Goal: Information Seeking & Learning: Learn about a topic

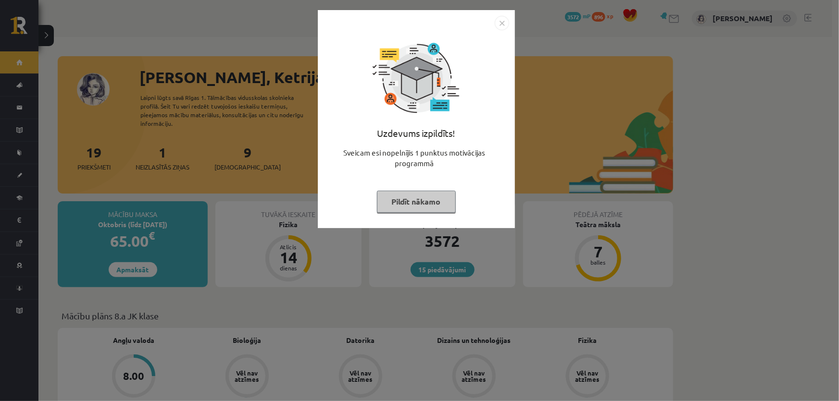
click at [415, 195] on button "Pildīt nākamo" at bounding box center [416, 202] width 79 height 22
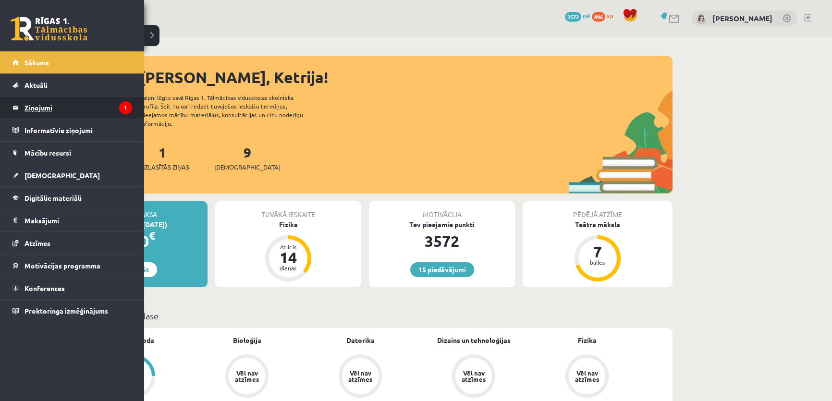
click at [93, 103] on legend "Ziņojumi 1" at bounding box center [79, 108] width 108 height 22
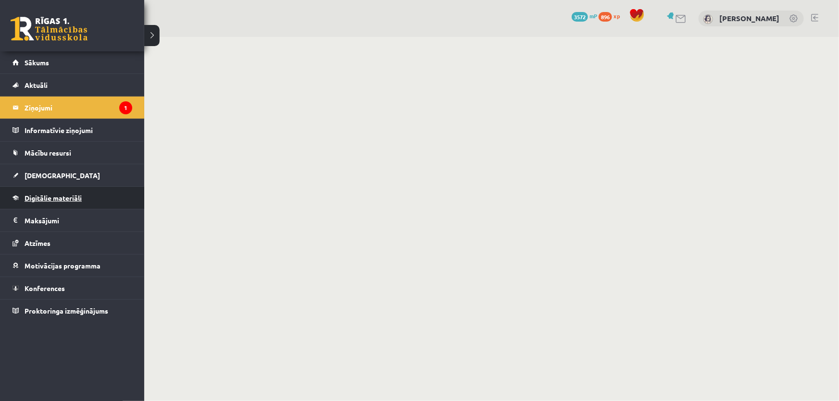
click at [50, 200] on span "Digitālie materiāli" at bounding box center [53, 198] width 57 height 9
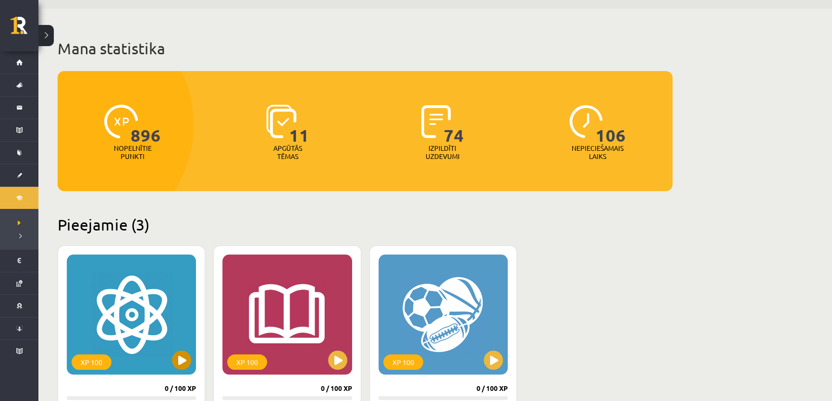
scroll to position [131, 0]
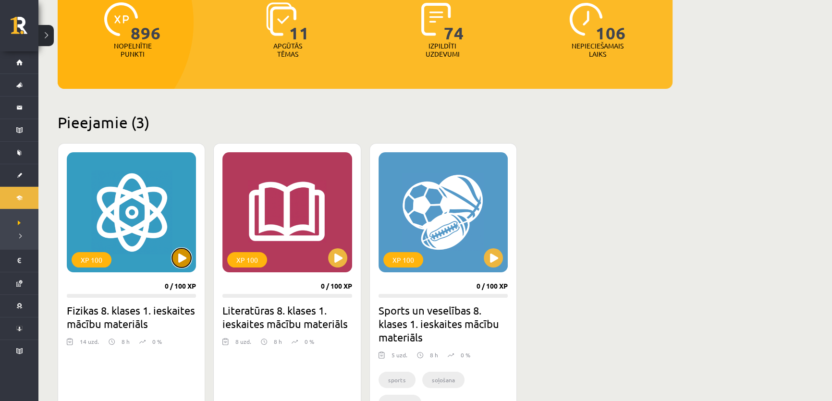
click at [177, 257] on button at bounding box center [181, 257] width 19 height 19
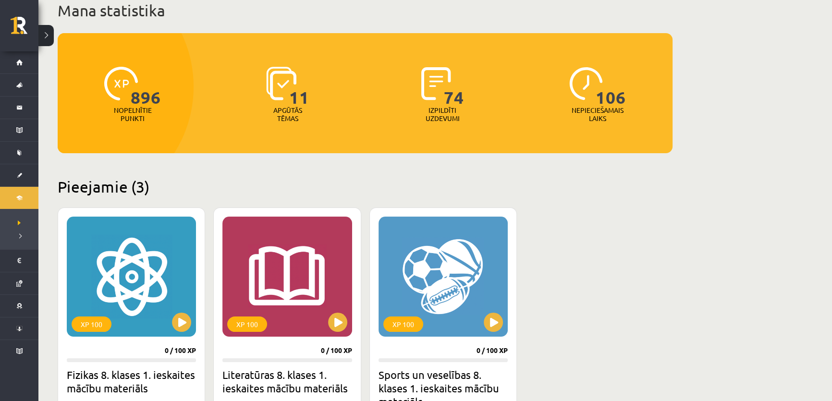
scroll to position [43, 0]
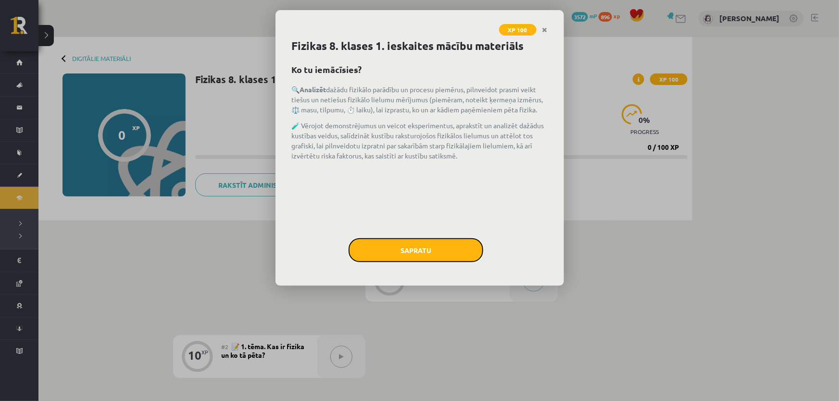
click at [372, 245] on button "Sapratu" at bounding box center [415, 250] width 135 height 24
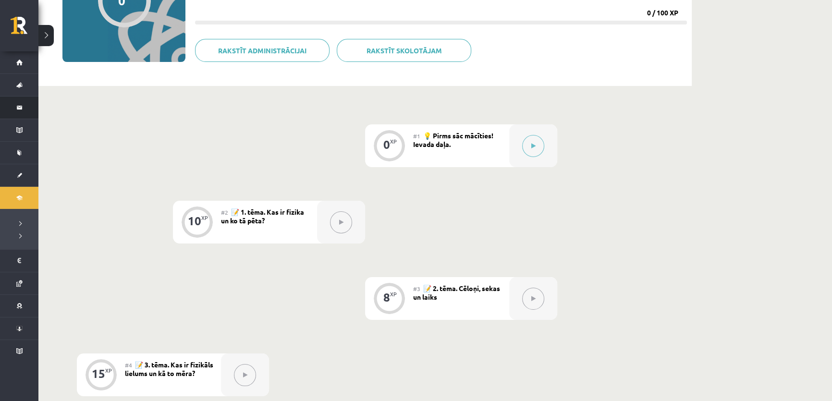
scroll to position [131, 0]
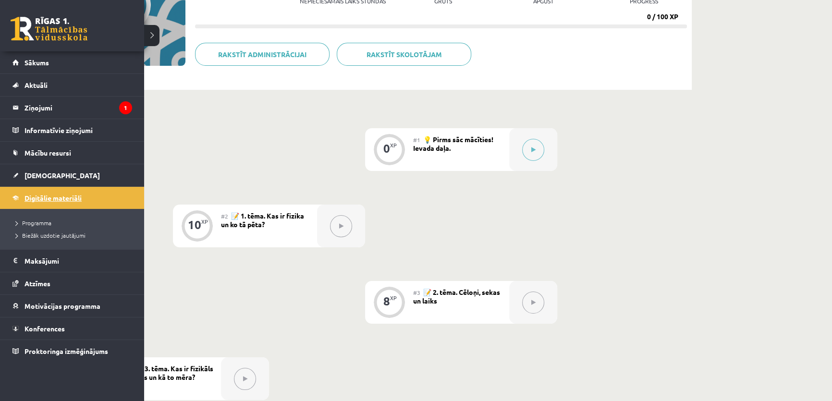
click at [28, 194] on span "Digitālie materiāli" at bounding box center [53, 198] width 57 height 9
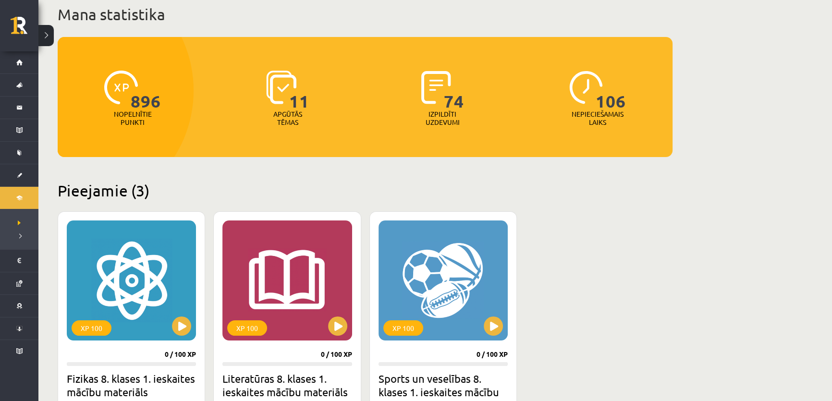
scroll to position [131, 0]
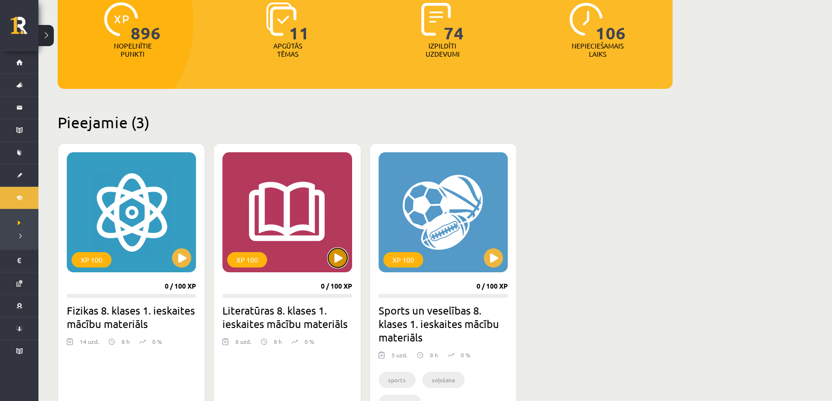
click at [334, 260] on button at bounding box center [337, 257] width 19 height 19
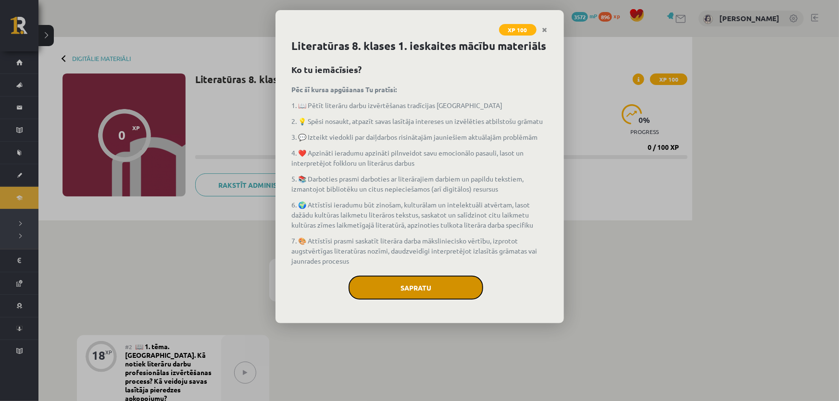
click at [422, 279] on button "Sapratu" at bounding box center [415, 288] width 135 height 24
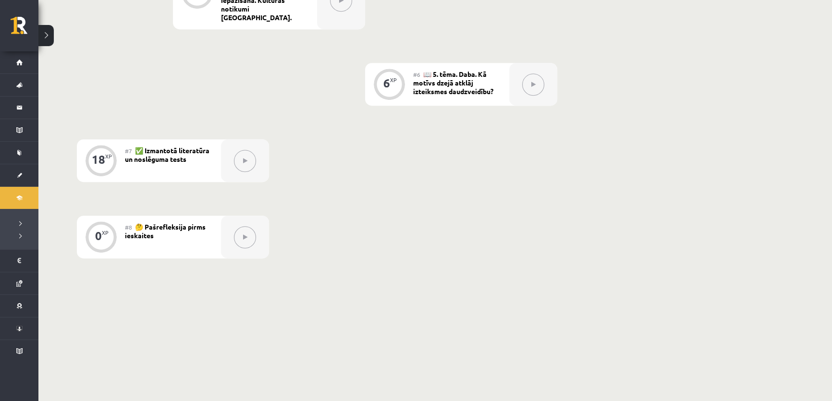
scroll to position [633, 0]
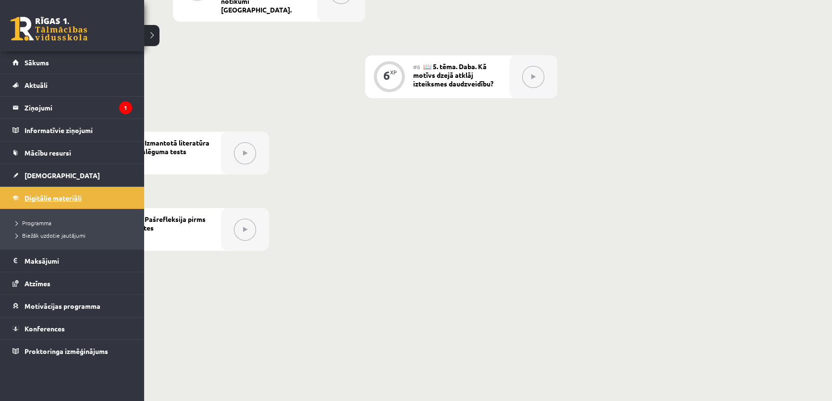
click at [19, 198] on link "Digitālie materiāli" at bounding box center [72, 198] width 120 height 22
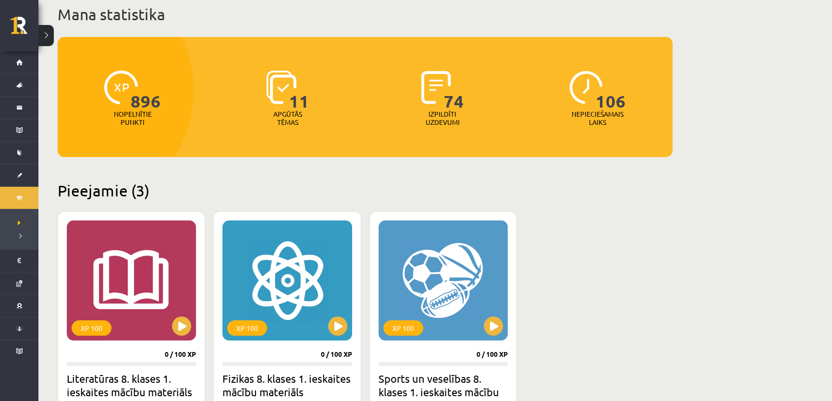
scroll to position [174, 0]
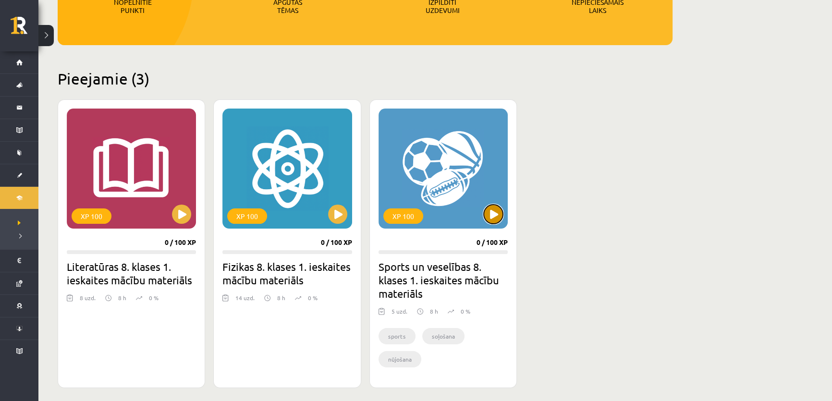
click at [492, 211] on button at bounding box center [493, 214] width 19 height 19
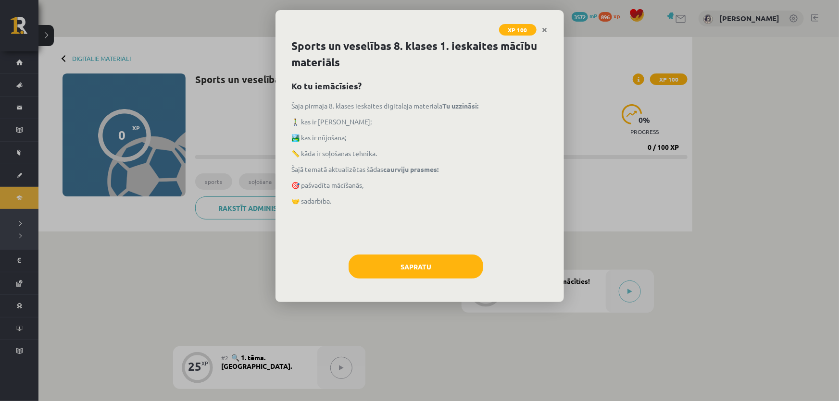
click at [364, 282] on div "Sapratu" at bounding box center [420, 270] width 256 height 31
click at [360, 265] on button "Sapratu" at bounding box center [415, 267] width 135 height 24
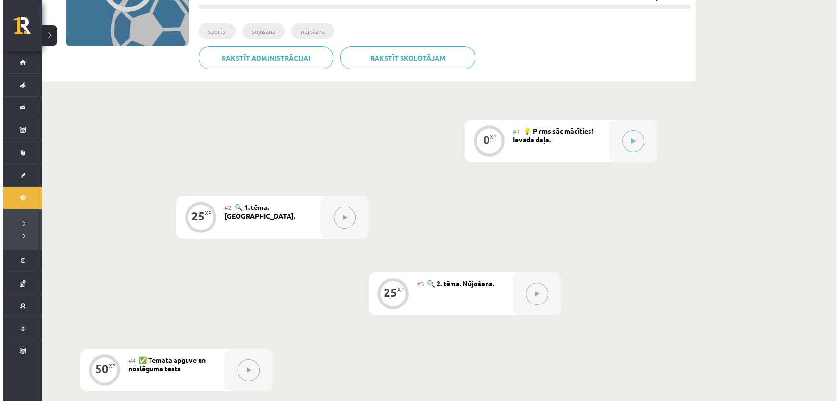
scroll to position [123, 0]
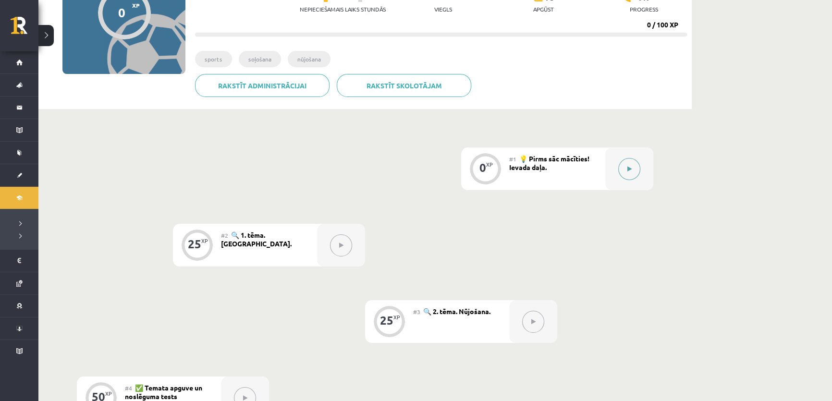
click at [634, 166] on button at bounding box center [629, 169] width 22 height 22
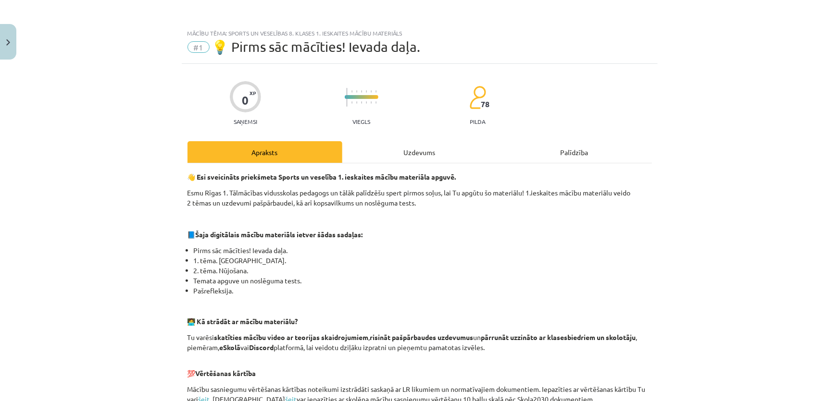
click at [682, 89] on div "Mācību tēma: Sports un veselības 8. klases 1. ieskaites mācību materiāls #1 💡 P…" at bounding box center [419, 200] width 839 height 401
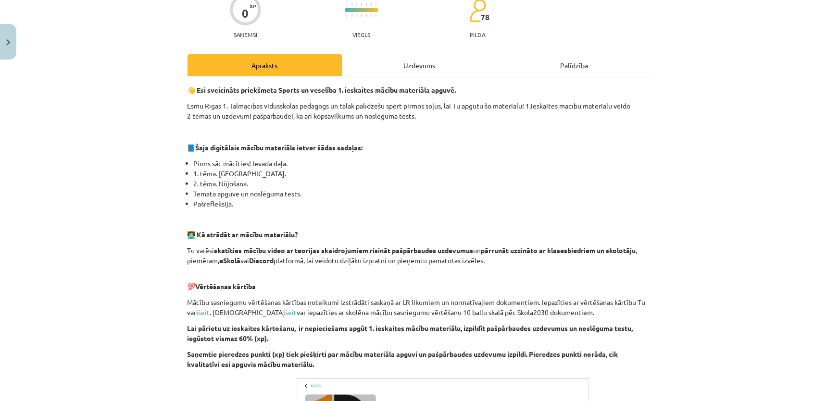
scroll to position [131, 0]
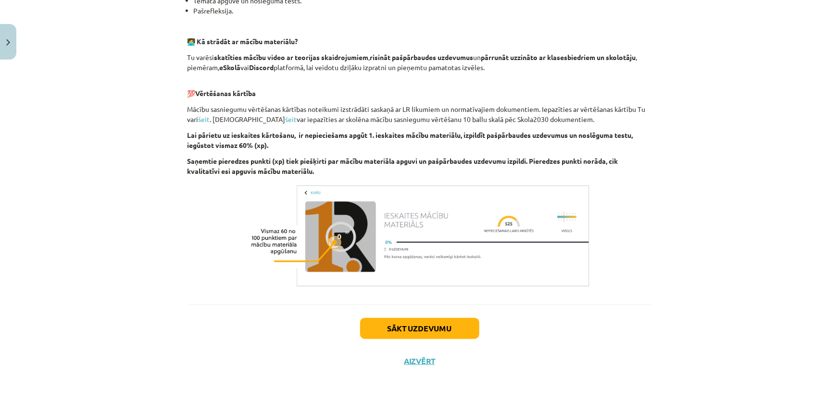
drag, startPoint x: 410, startPoint y: 317, endPoint x: 417, endPoint y: 325, distance: 11.0
click at [411, 320] on div "Sākt uzdevumu Aizvērt" at bounding box center [419, 338] width 464 height 67
click at [418, 328] on button "Sākt uzdevumu" at bounding box center [419, 328] width 119 height 21
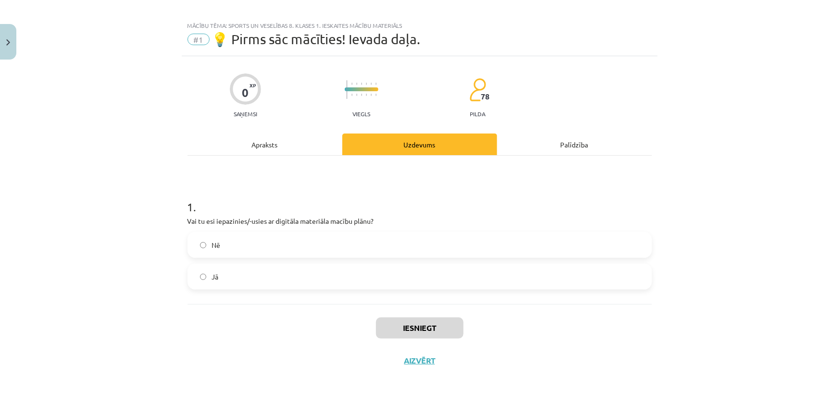
scroll to position [7, 0]
click at [216, 275] on label "Jā" at bounding box center [419, 277] width 462 height 24
click at [398, 325] on button "Iesniegt" at bounding box center [419, 328] width 87 height 21
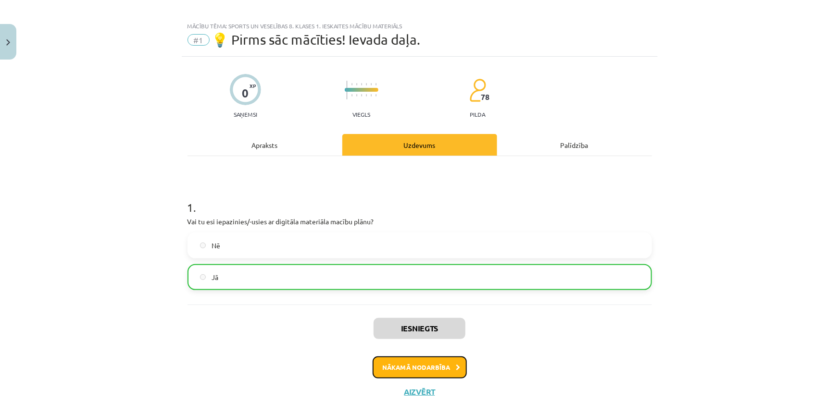
click at [403, 366] on button "Nākamā nodarbība" at bounding box center [419, 368] width 94 height 22
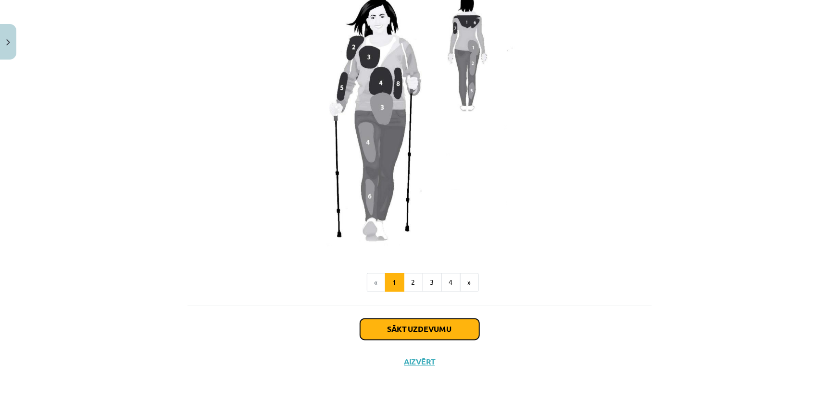
click at [406, 331] on button "Sākt uzdevumu" at bounding box center [419, 329] width 119 height 21
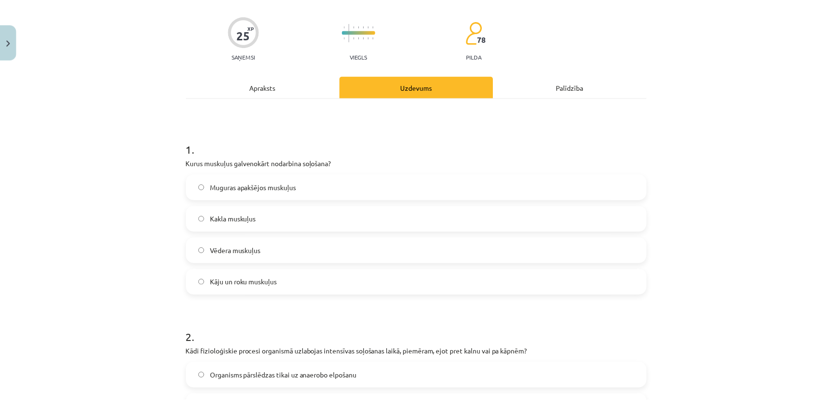
scroll to position [24, 0]
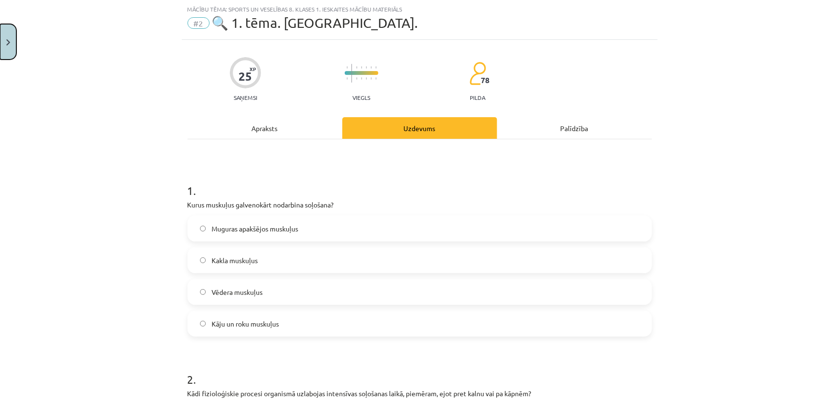
click at [5, 46] on button "Close" at bounding box center [8, 42] width 16 height 36
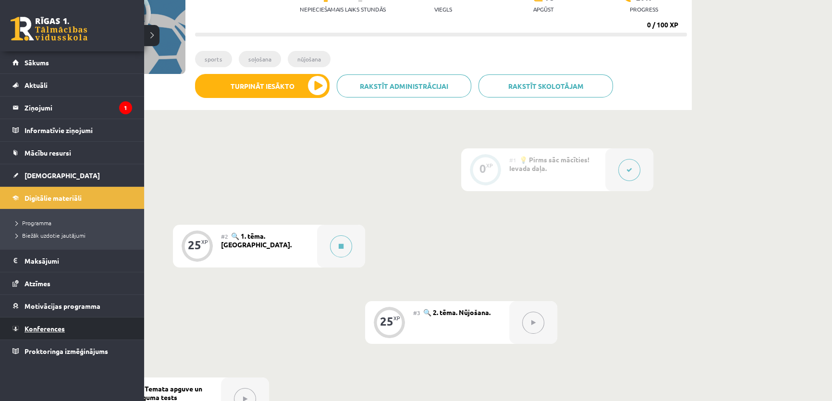
click at [90, 327] on link "Konferences" at bounding box center [72, 329] width 120 height 22
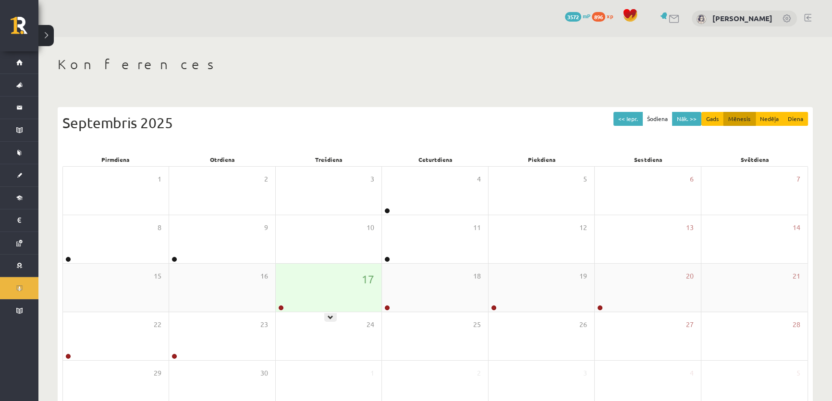
click at [307, 288] on div "17" at bounding box center [329, 288] width 106 height 48
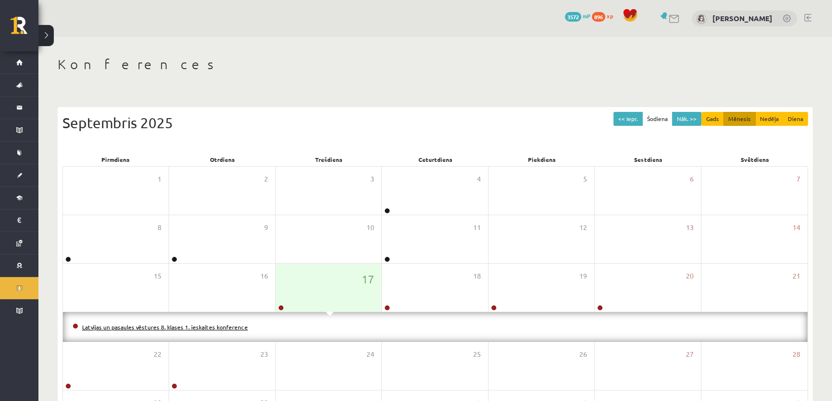
click at [129, 324] on link "Latvijas un pasaules vēstures 8. klases 1. ieskaites konference" at bounding box center [165, 327] width 166 height 8
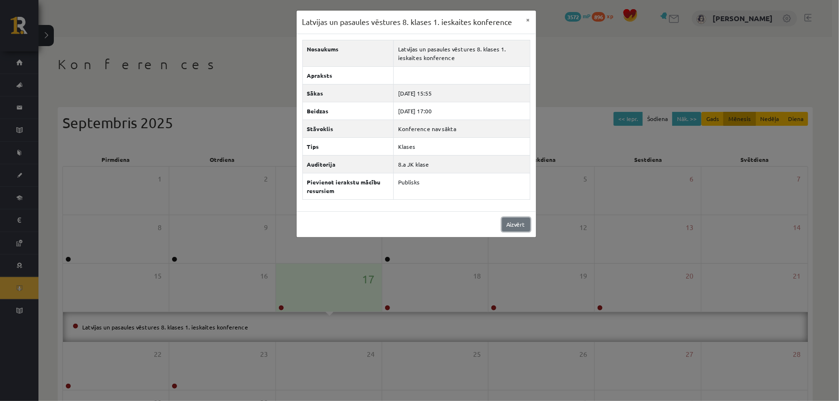
click at [512, 224] on link "Aizvērt" at bounding box center [516, 225] width 28 height 14
